Goal: Information Seeking & Learning: Learn about a topic

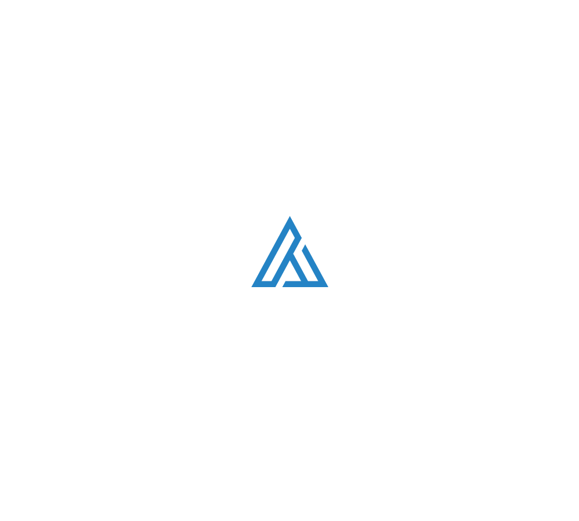
scroll to position [3075, 0]
